Goal: Find specific fact: Find specific fact

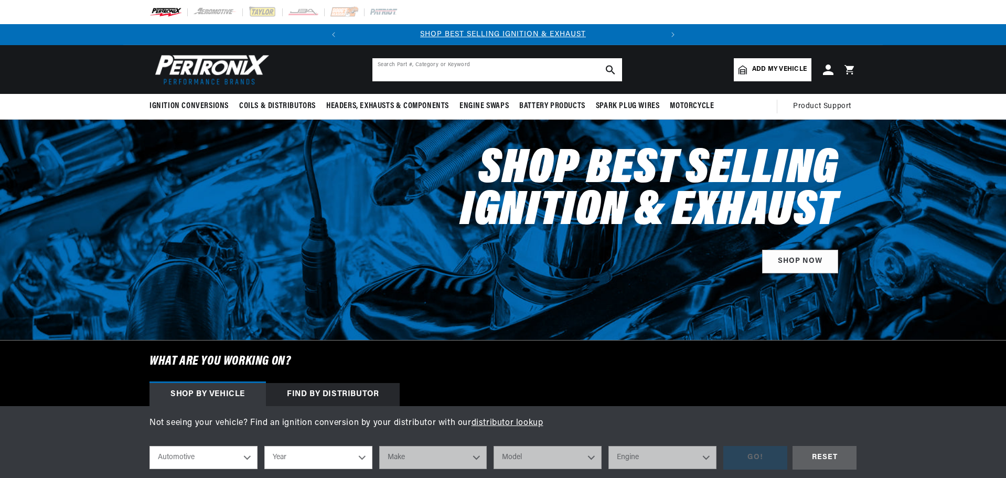
click at [393, 74] on input "text" at bounding box center [497, 69] width 250 height 23
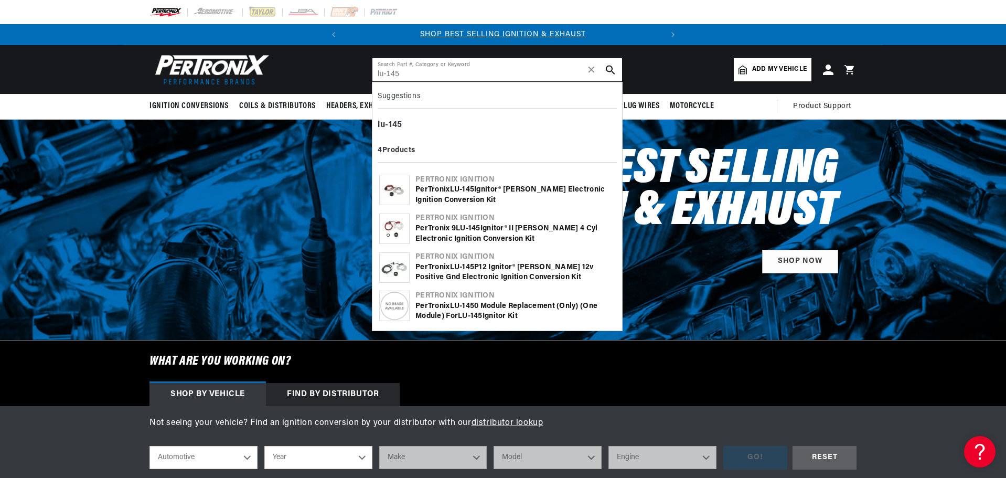
type input "lu-145"
